Goal: Find specific fact: Find specific fact

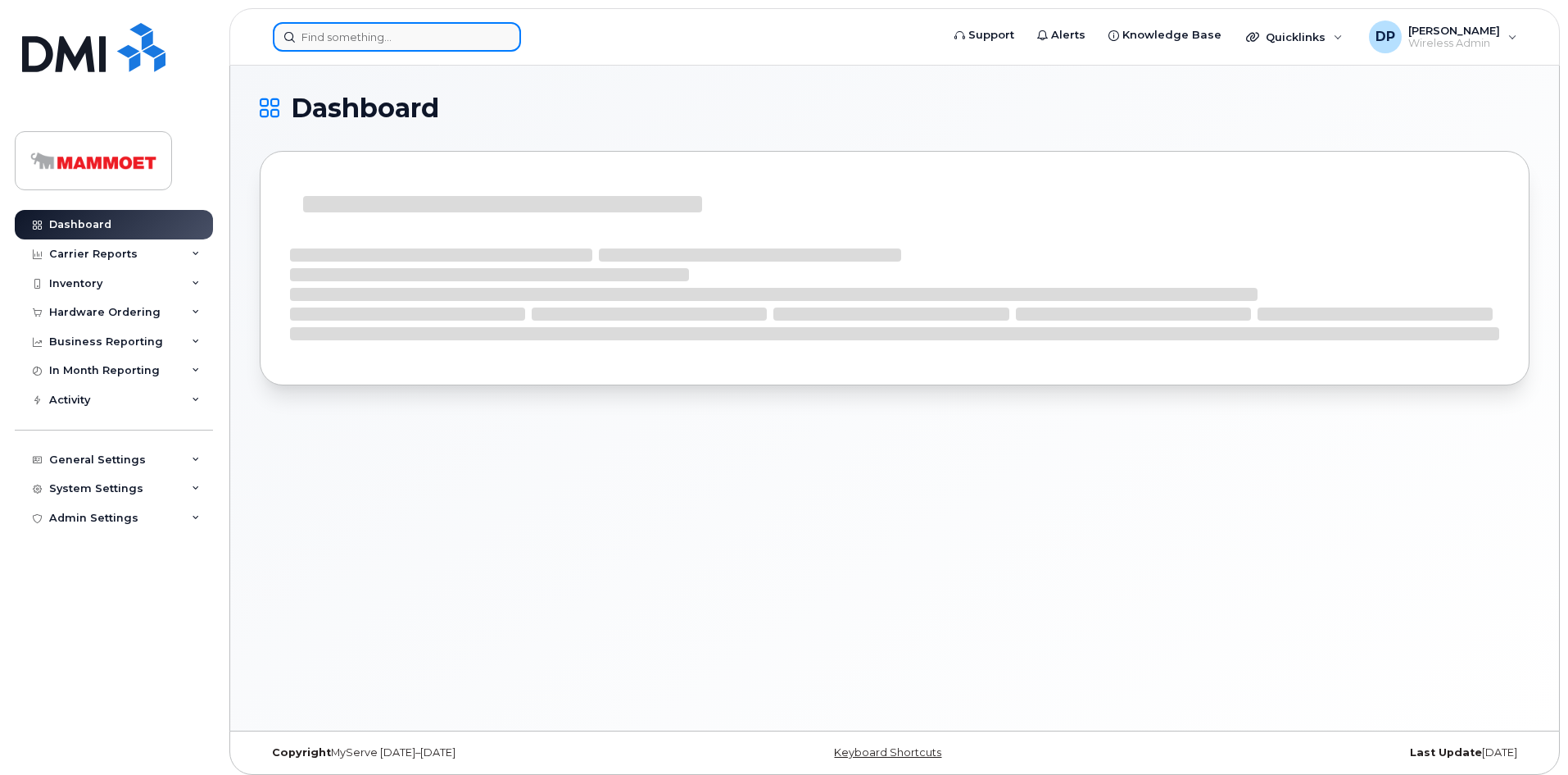
click at [359, 36] on input at bounding box center [397, 37] width 248 height 29
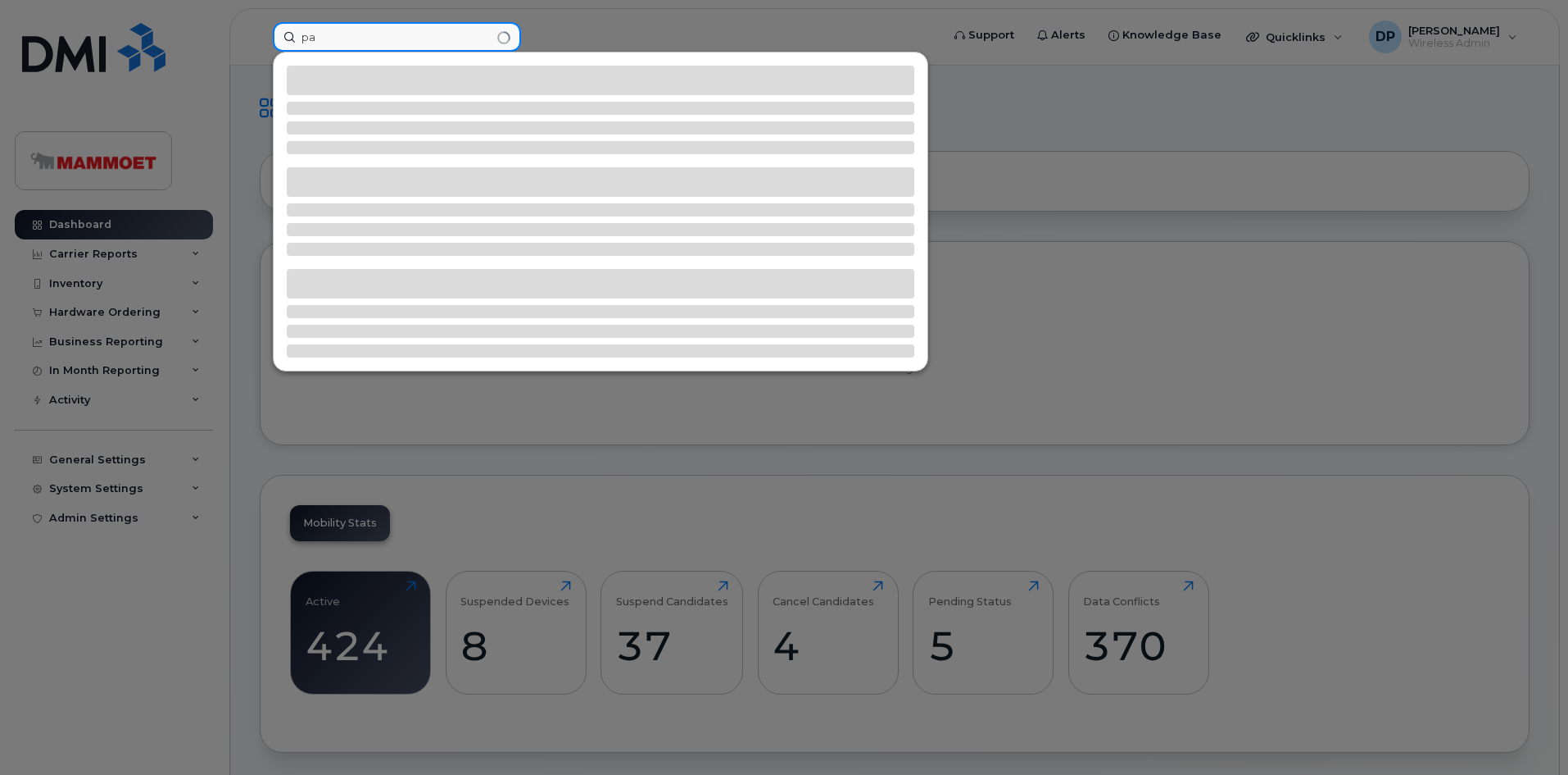
type input "p"
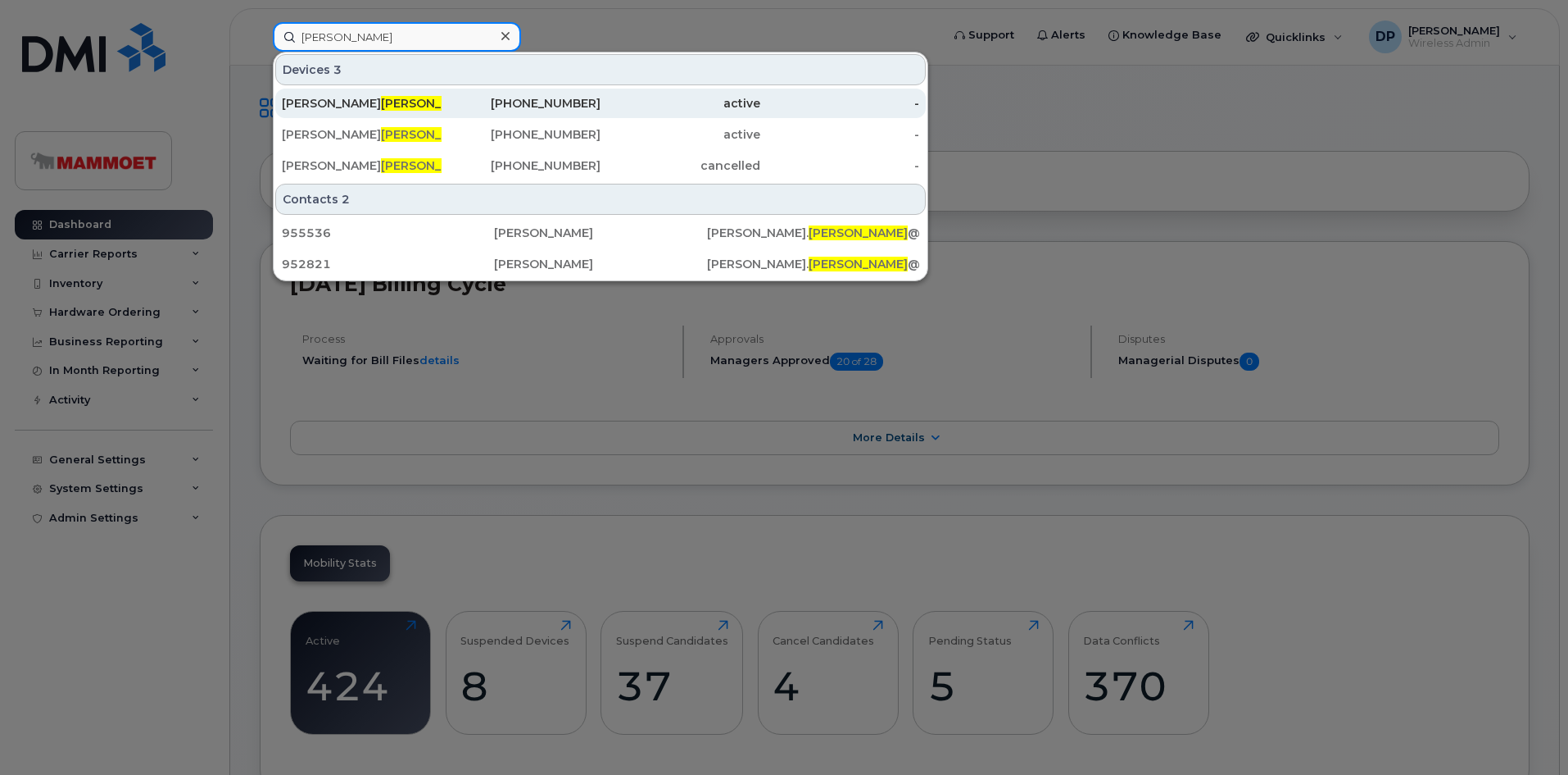
type input "fidler"
click at [381, 99] on span "Fidler" at bounding box center [430, 103] width 99 height 15
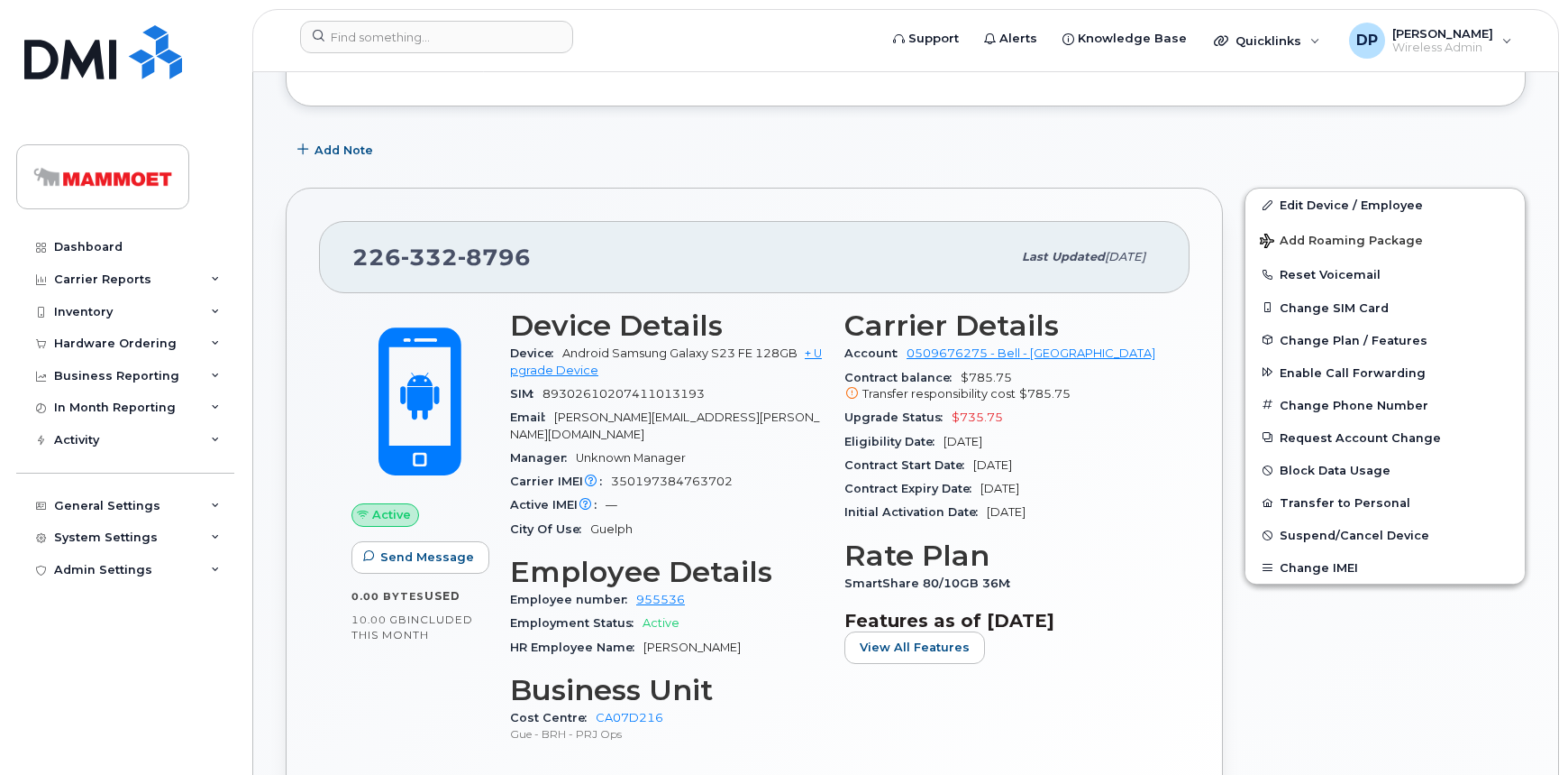
scroll to position [328, 0]
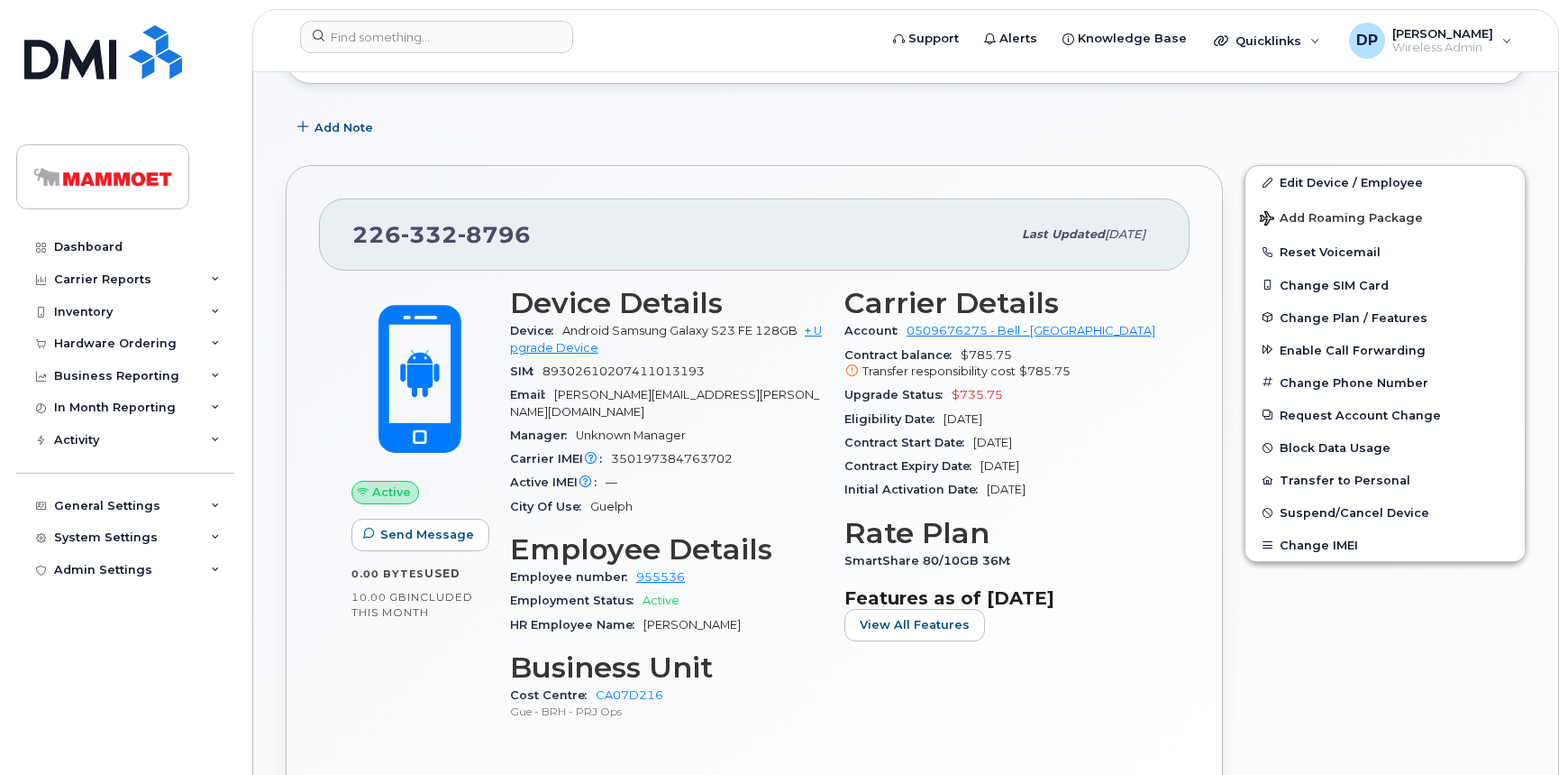
click at [676, 451] on span "350197384763702" at bounding box center [672, 458] width 122 height 14
copy span "350197384763702"
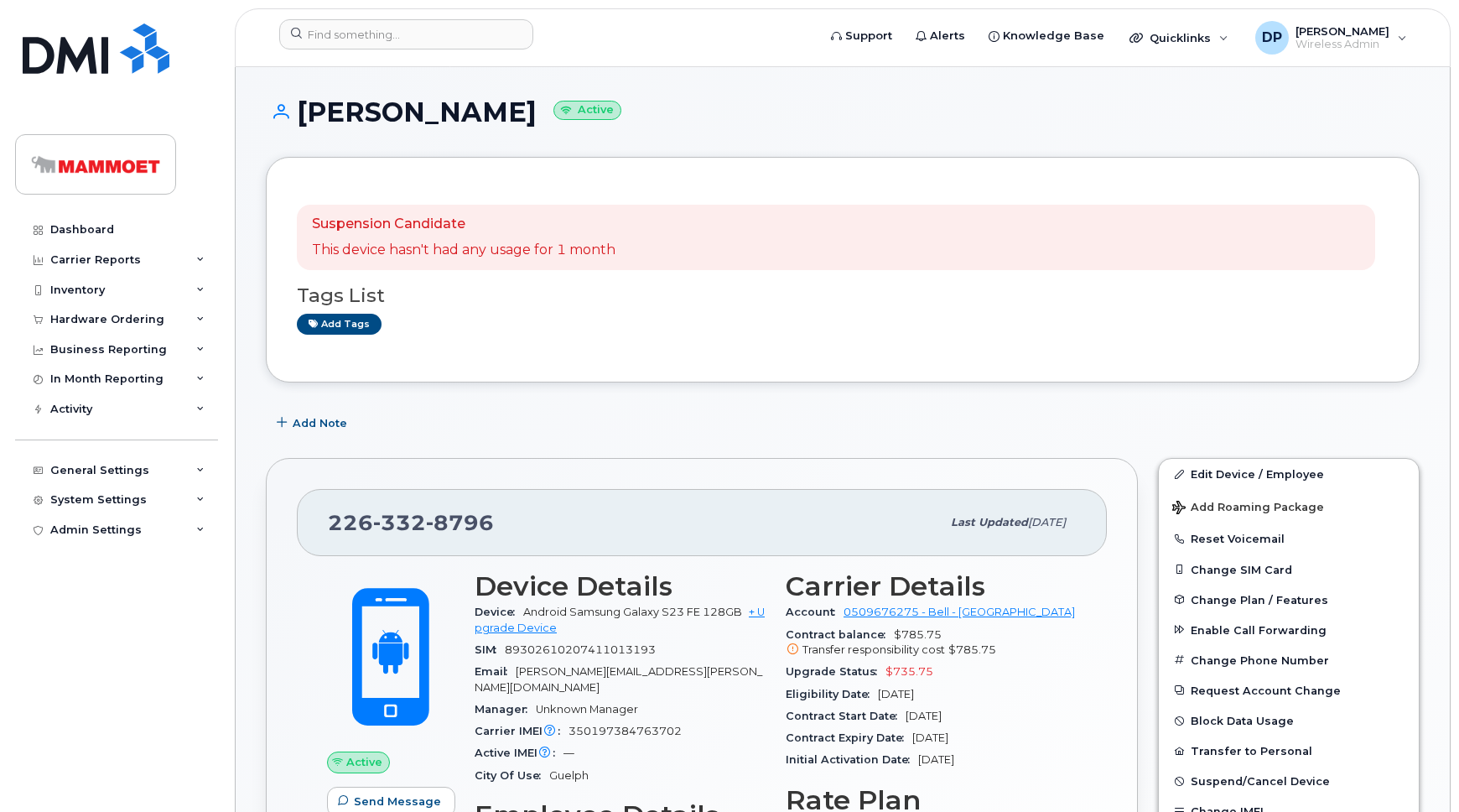
scroll to position [961, 0]
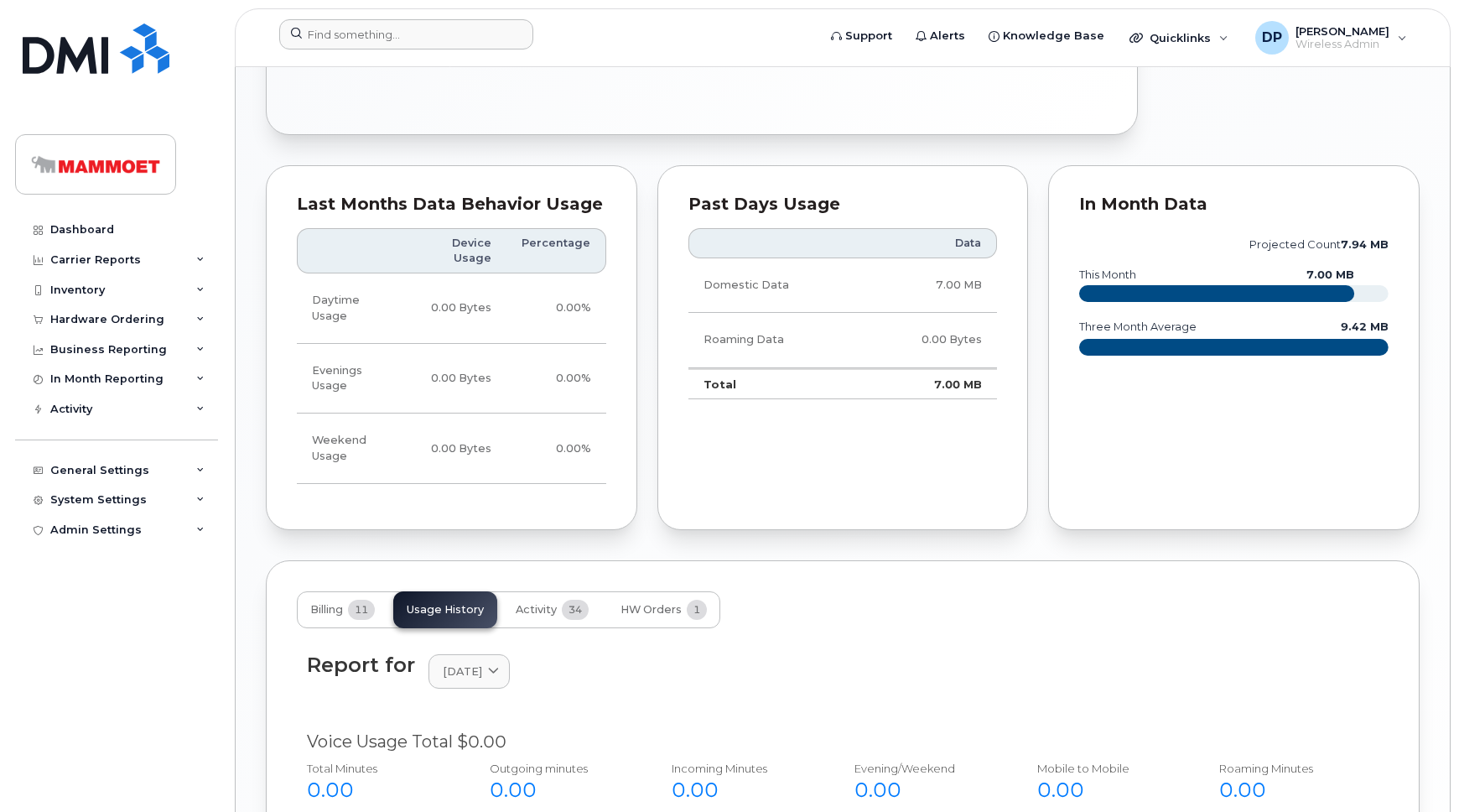
click at [799, 36] on form at bounding box center [542, 34] width 526 height 30
